Goal: Transaction & Acquisition: Purchase product/service

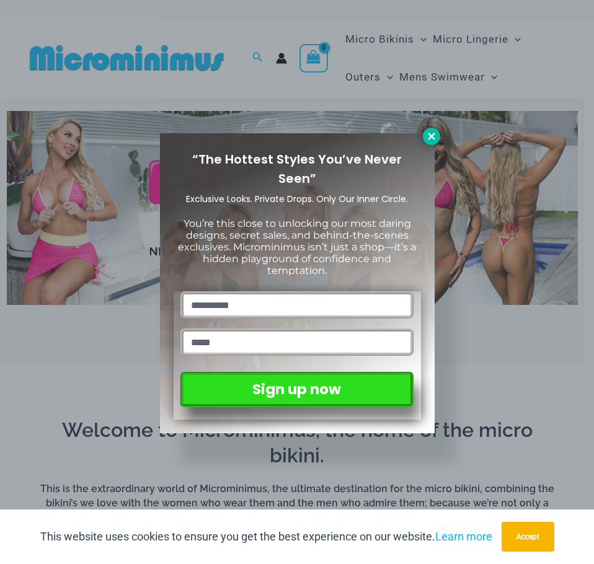
click at [436, 136] on icon at bounding box center [431, 136] width 11 height 11
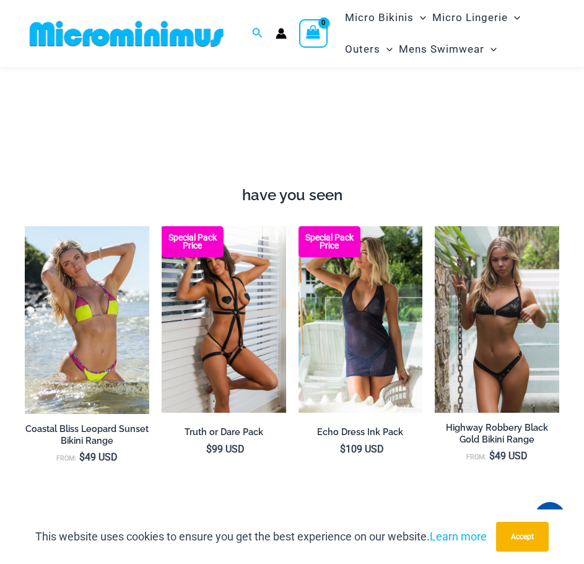
scroll to position [713, 0]
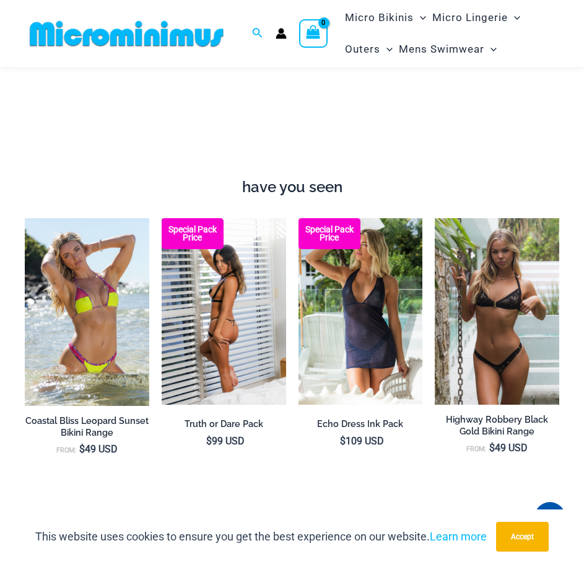
click at [267, 340] on img at bounding box center [224, 311] width 125 height 187
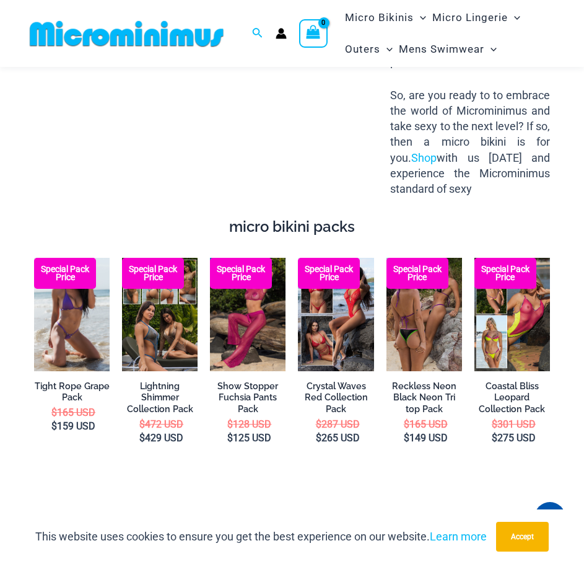
scroll to position [1539, 0]
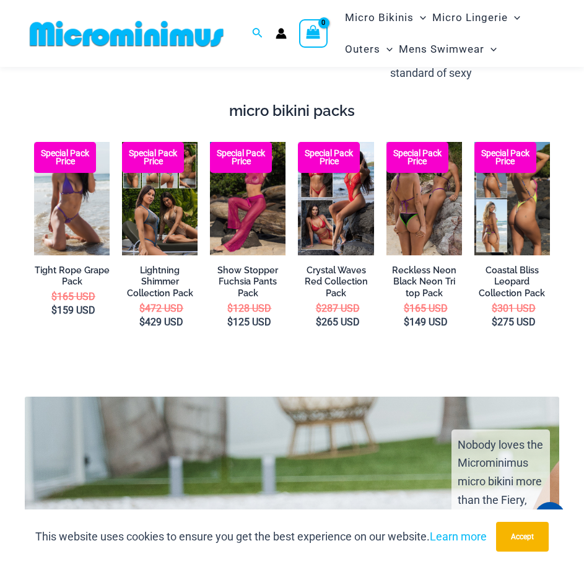
click at [507, 213] on img at bounding box center [513, 198] width 76 height 113
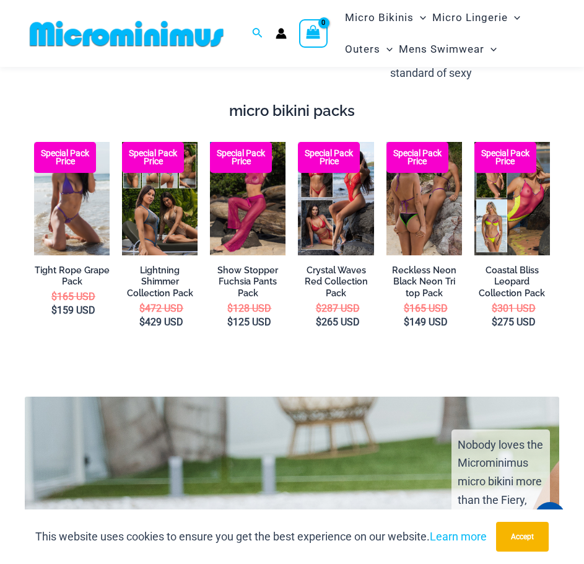
drag, startPoint x: 46, startPoint y: 0, endPoint x: 115, endPoint y: 56, distance: 88.5
click at [115, 56] on div "Search for: Search Search No products in the cart. No products in the cart. Con…" at bounding box center [176, 33] width 303 height 67
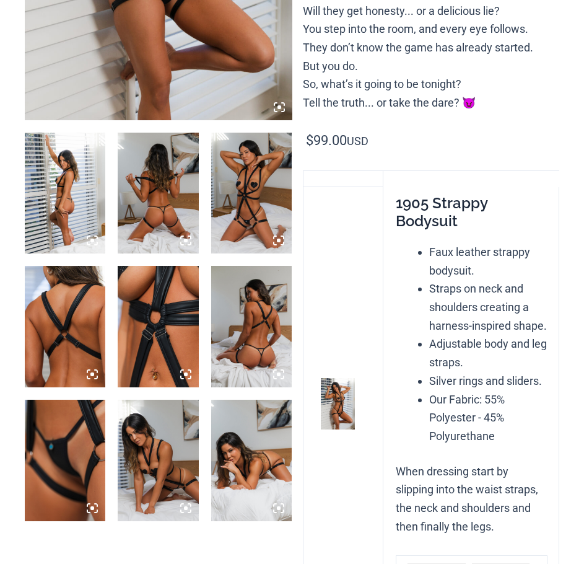
scroll to position [413, 0]
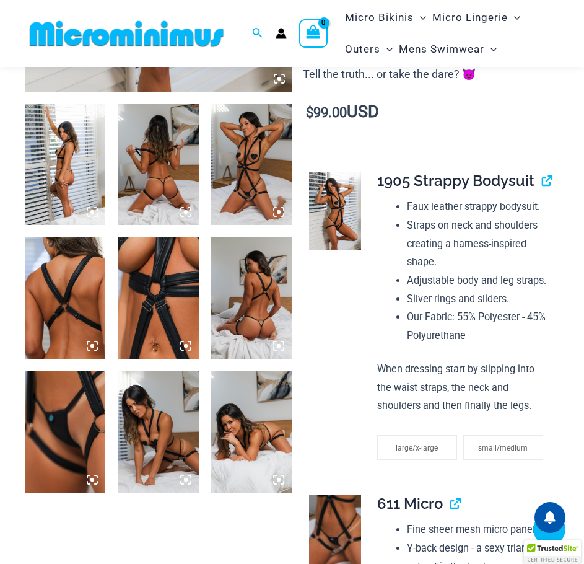
drag, startPoint x: 262, startPoint y: 208, endPoint x: 269, endPoint y: 204, distance: 7.8
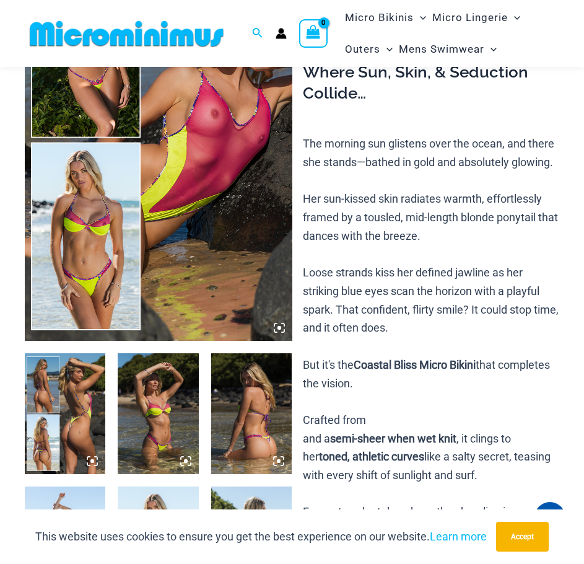
scroll to position [405, 0]
